Goal: Information Seeking & Learning: Learn about a topic

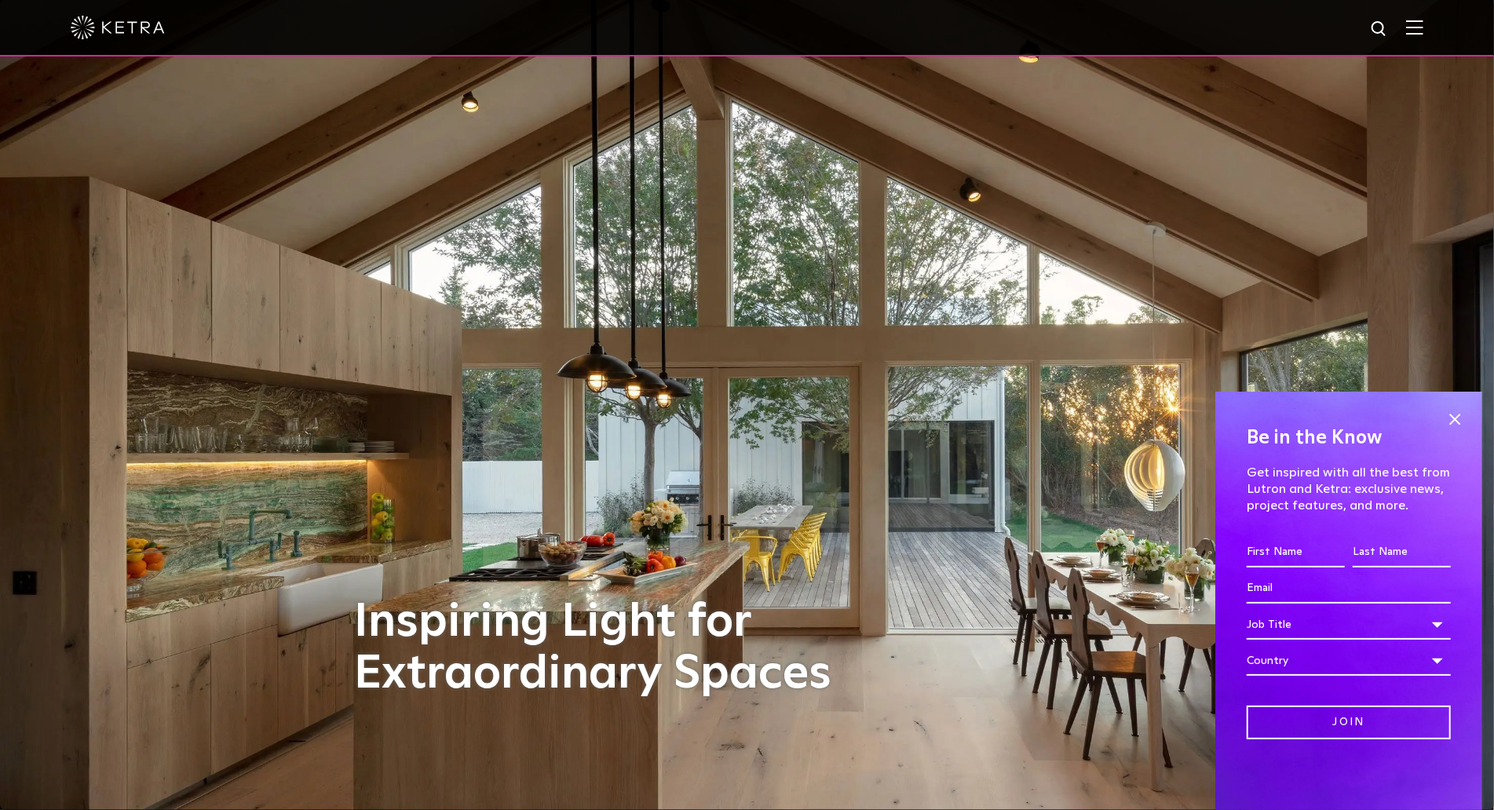
click at [969, 407] on div "Inspiring Light for Extraordinary Spaces" at bounding box center [747, 405] width 785 height 810
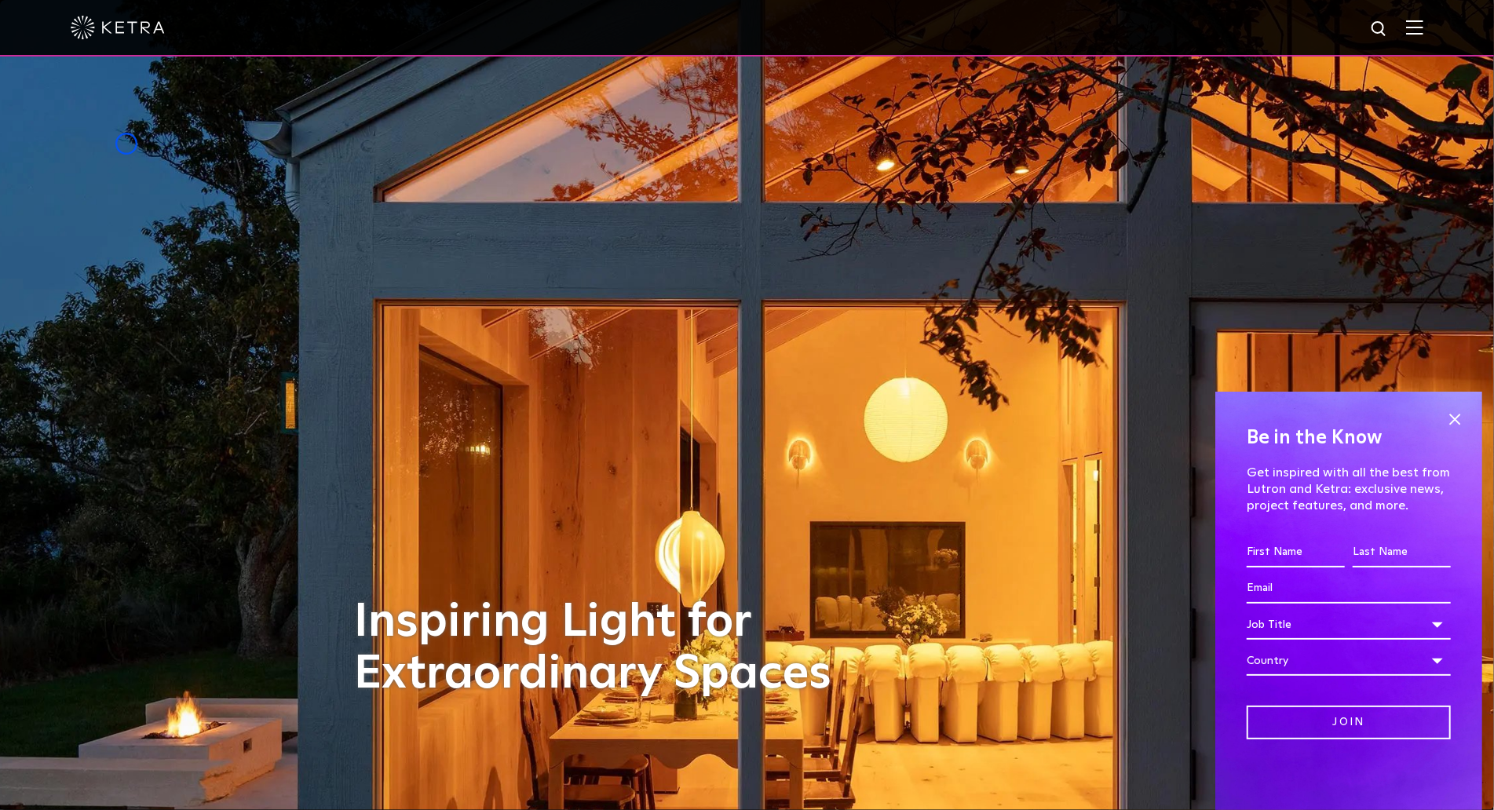
click at [126, 144] on img at bounding box center [747, 404] width 1942 height 1053
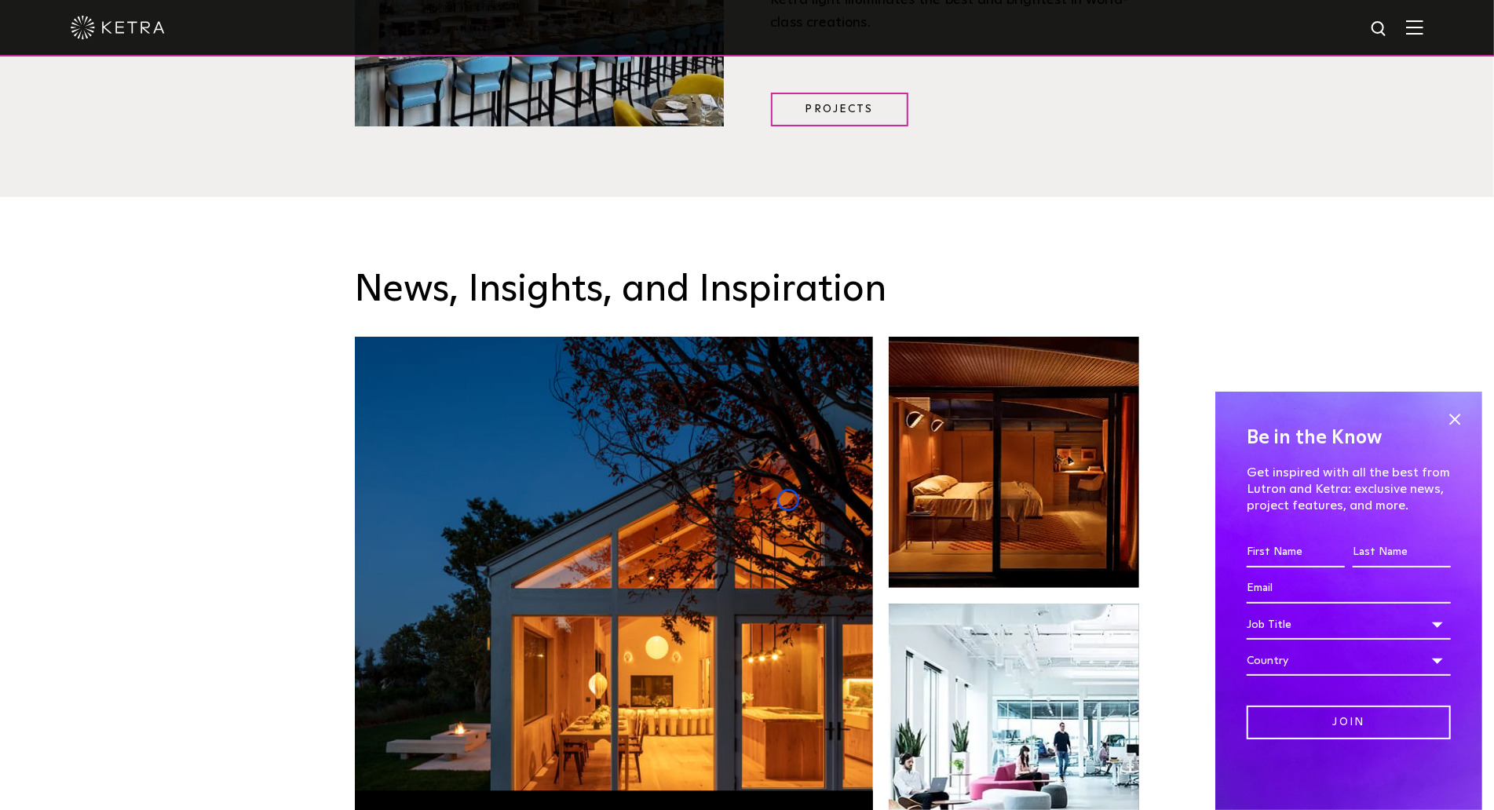
scroll to position [2452, 0]
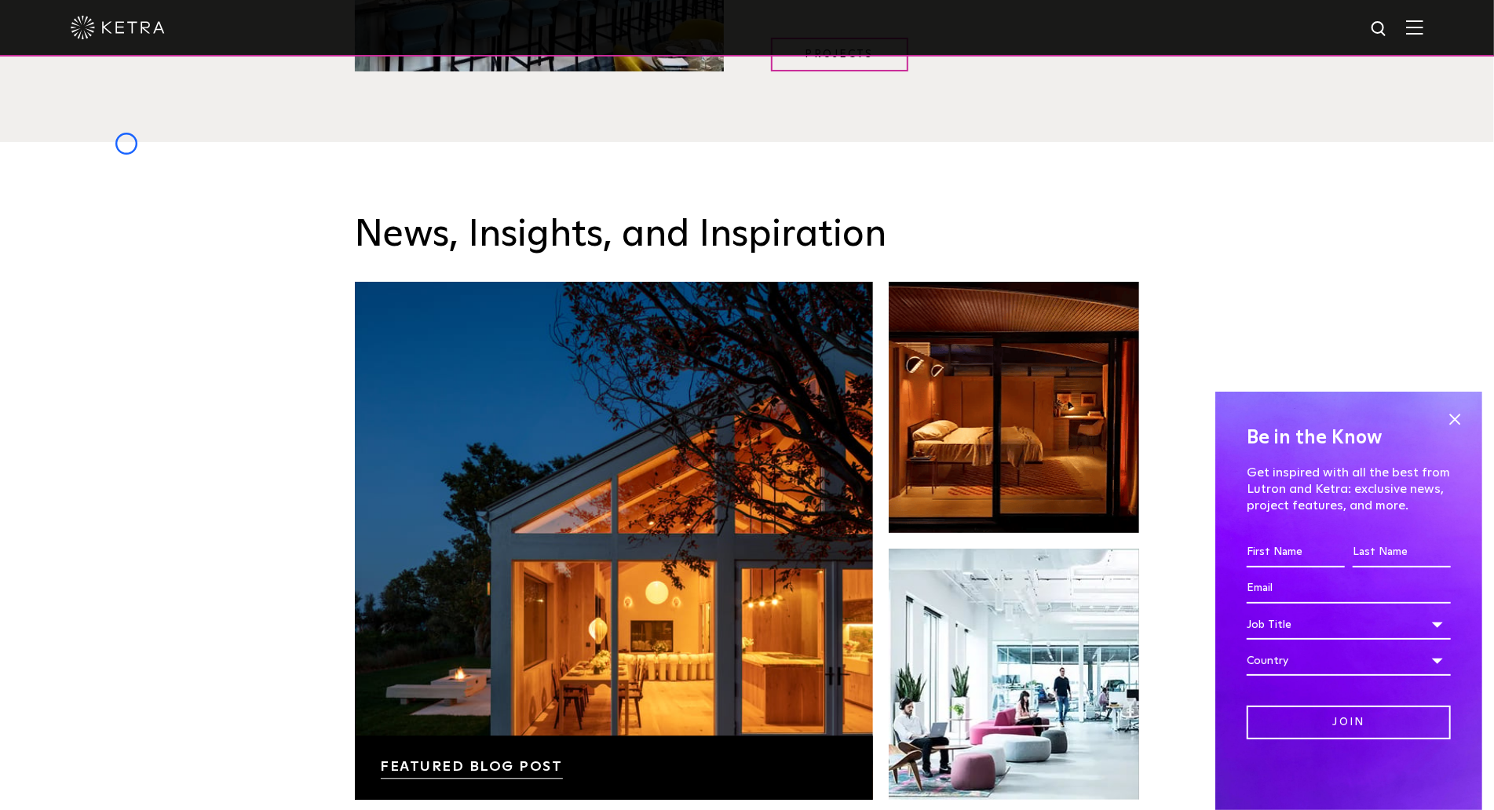
click at [126, 144] on div "News, Insights, and Inspiration Lutron Releases First-Ever Lighting Trend Repor…" at bounding box center [747, 647] width 1494 height 1011
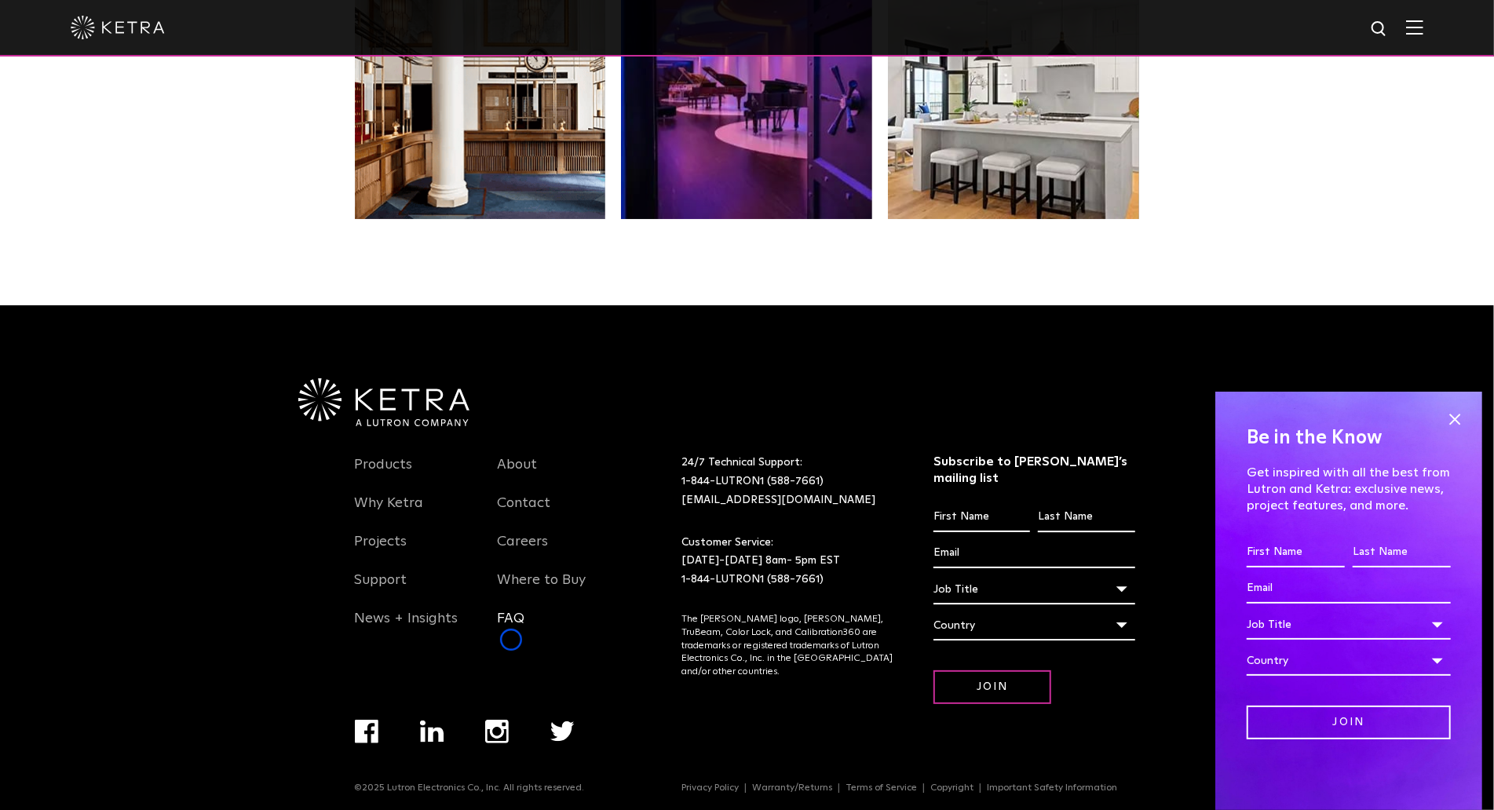
click at [511, 640] on link "FAQ" at bounding box center [510, 628] width 27 height 36
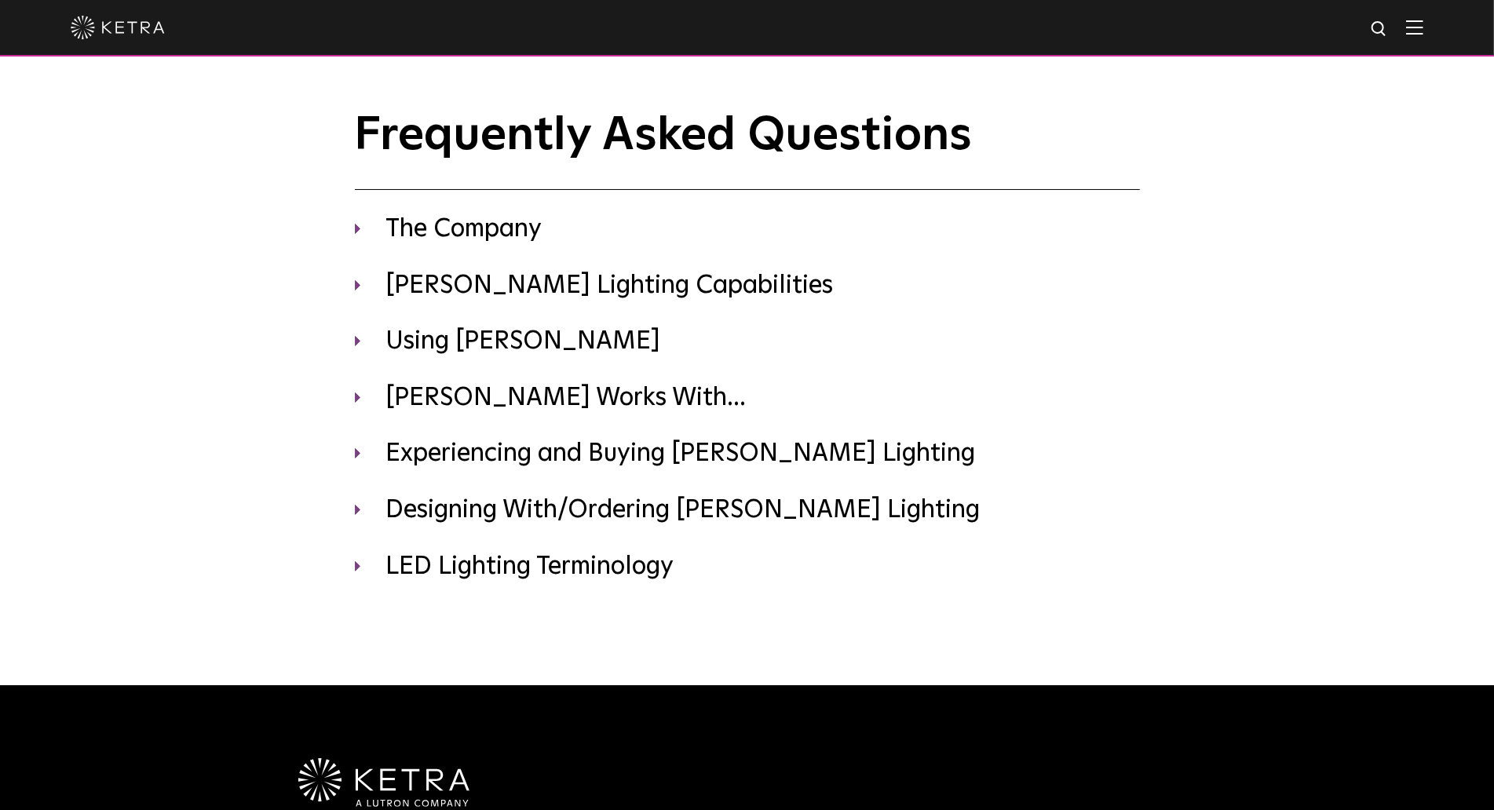
click at [137, 82] on div "Frequently Asked Questions The Company Where is Ketra headquartered? Ketra is h…" at bounding box center [747, 342] width 1494 height 685
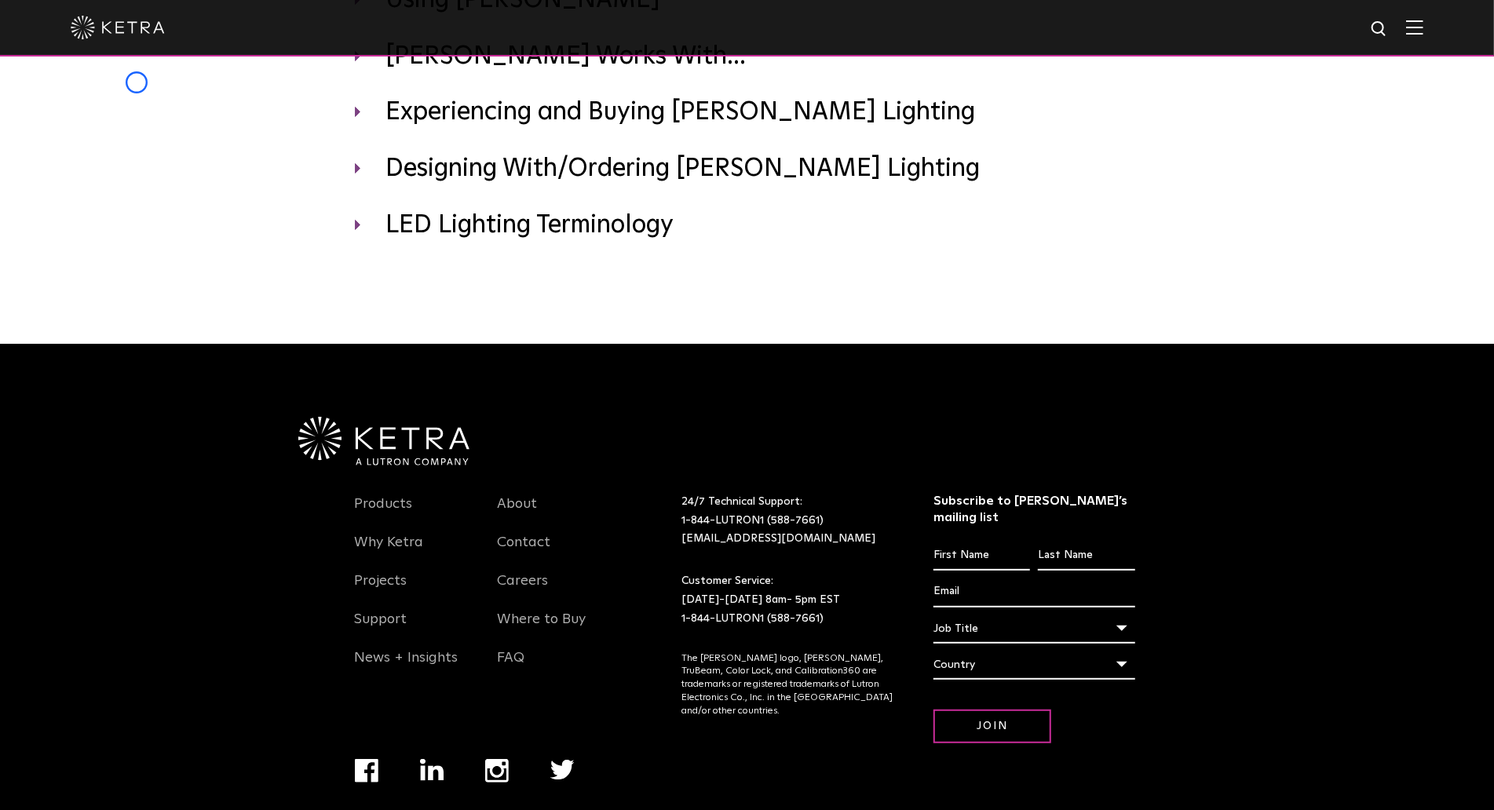
scroll to position [380, 0]
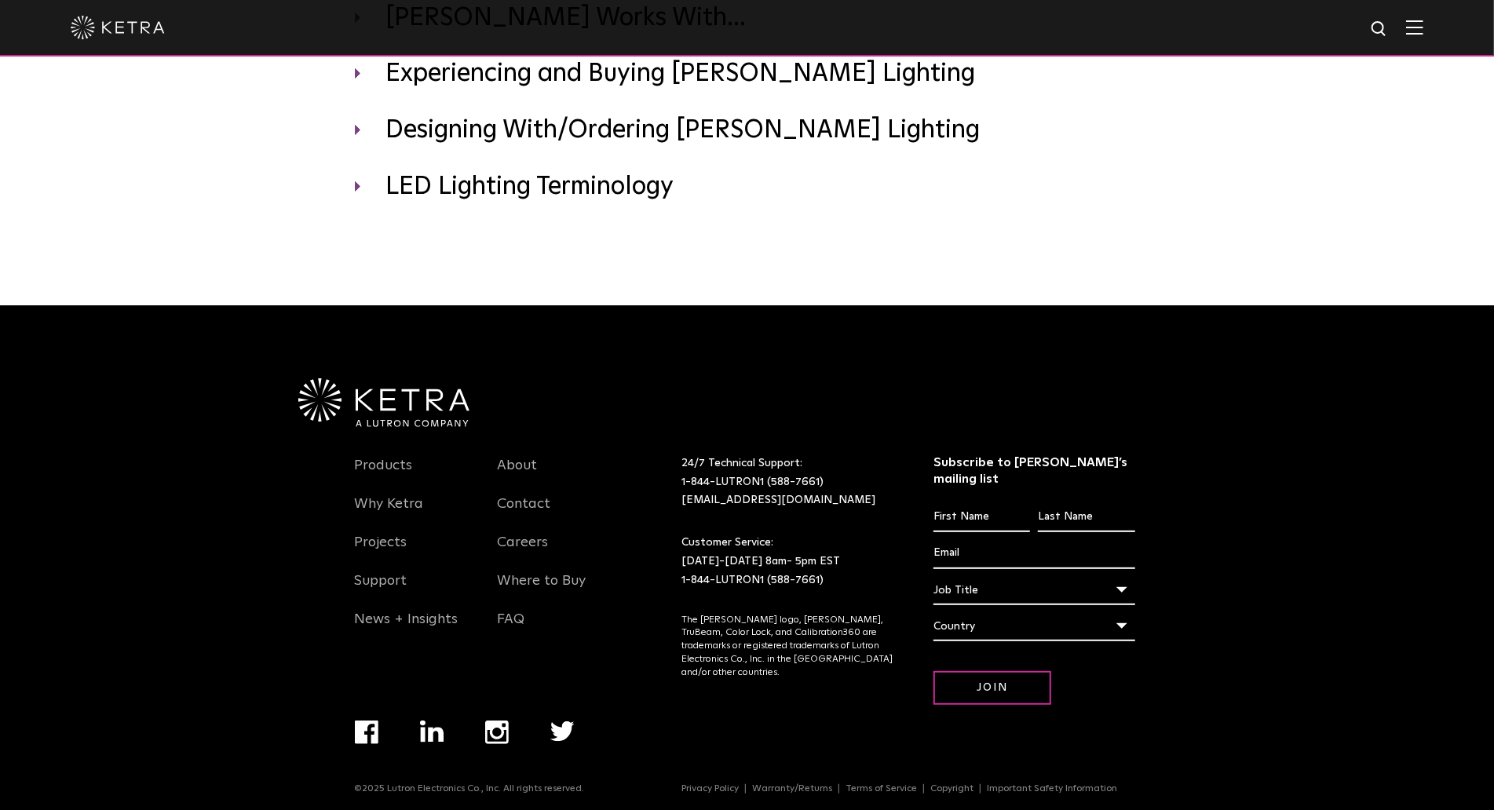
click at [356, 480] on link "Products" at bounding box center [384, 475] width 58 height 36
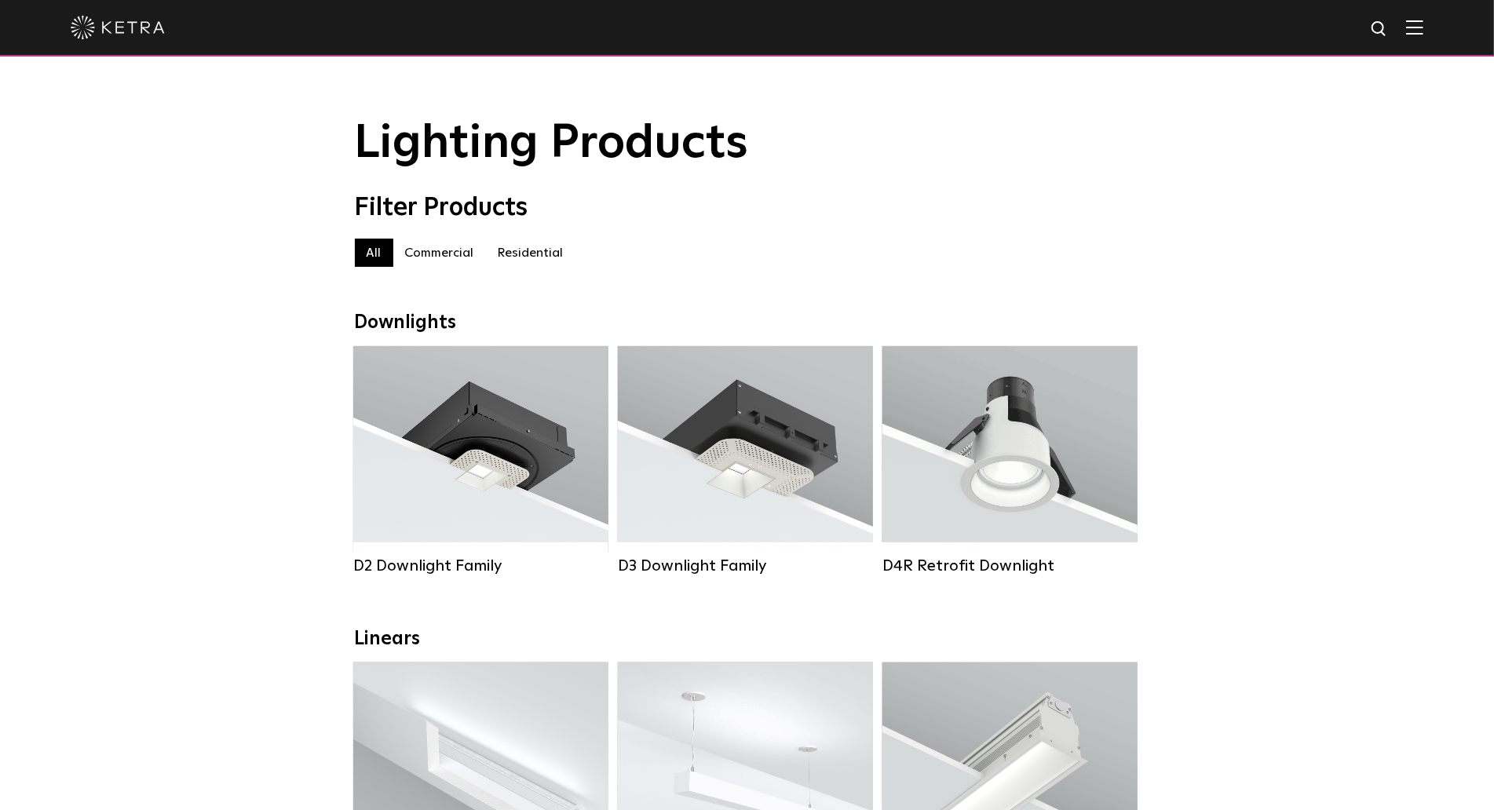
click at [150, 131] on div "Lighting Products" at bounding box center [747, 144] width 1494 height 52
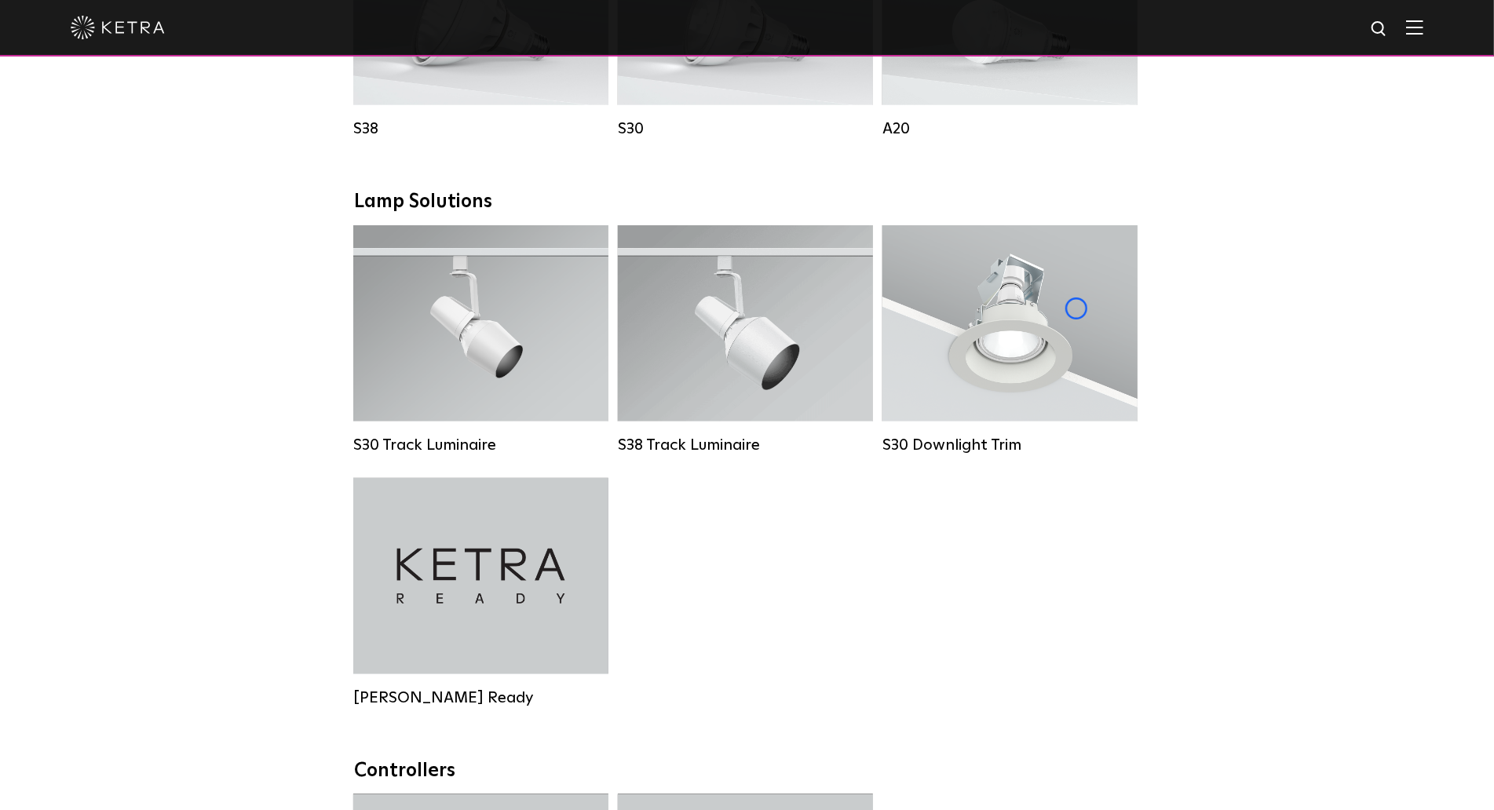
scroll to position [1373, 0]
